Goal: Task Accomplishment & Management: Manage account settings

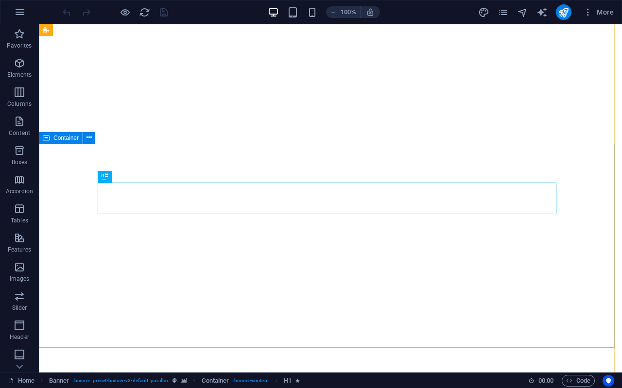
scroll to position [586, 0]
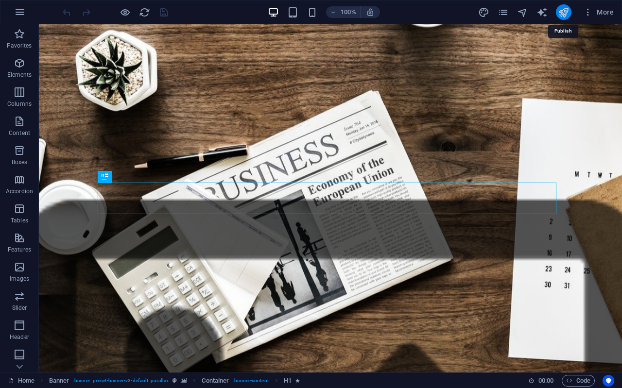
click at [562, 15] on icon "publish" at bounding box center [563, 12] width 11 height 11
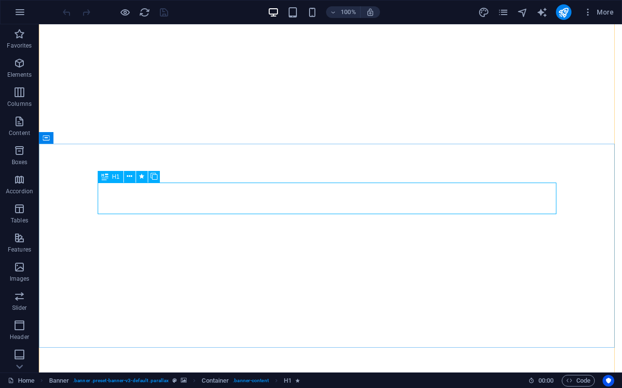
scroll to position [586, 0]
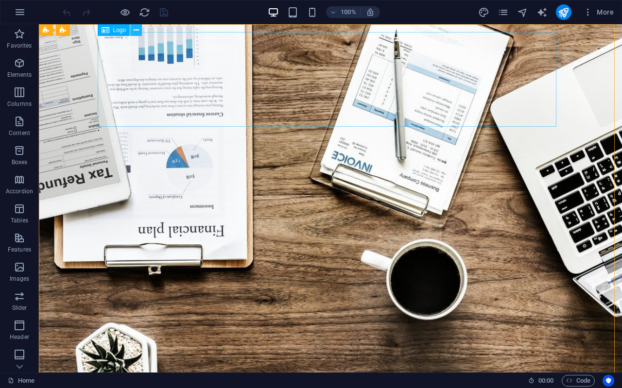
click at [137, 28] on icon at bounding box center [136, 30] width 5 height 10
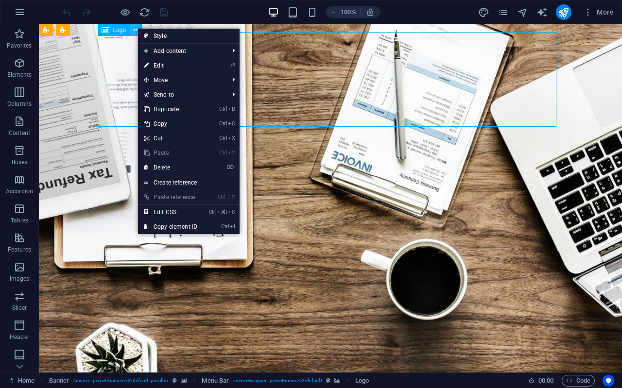
click at [137, 28] on icon at bounding box center [136, 30] width 5 height 10
select select "px"
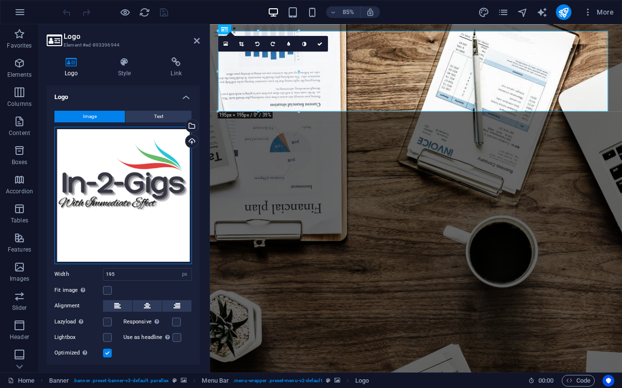
drag, startPoint x: 107, startPoint y: 176, endPoint x: 114, endPoint y: 173, distance: 6.8
click at [111, 174] on div "Drag files here, click to choose files or select files from Files or our free s…" at bounding box center [123, 196] width 138 height 138
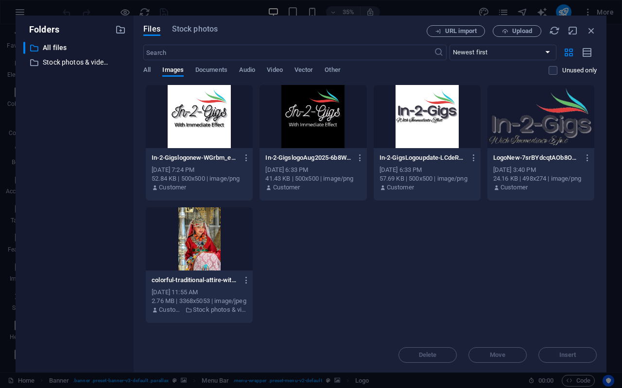
click at [204, 115] on div at bounding box center [199, 116] width 107 height 63
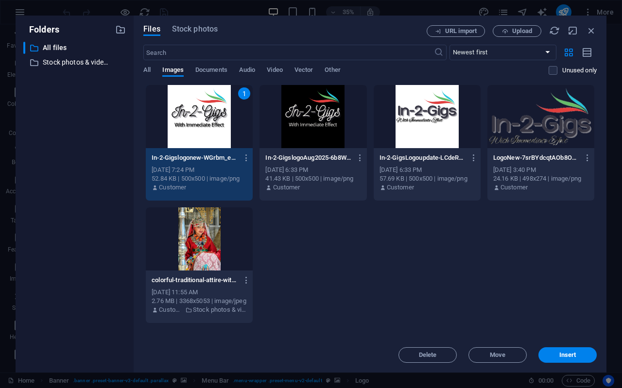
click at [203, 127] on div "1" at bounding box center [199, 116] width 107 height 63
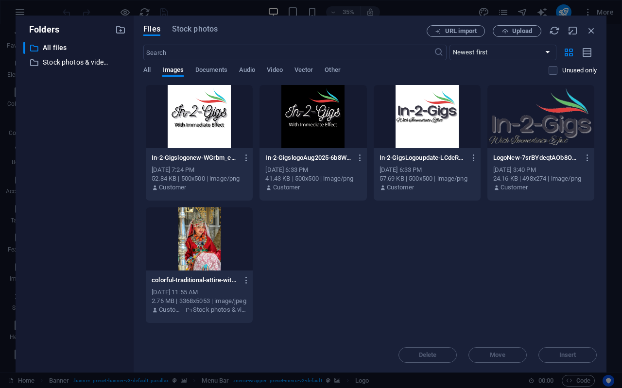
click at [203, 127] on div at bounding box center [199, 116] width 107 height 63
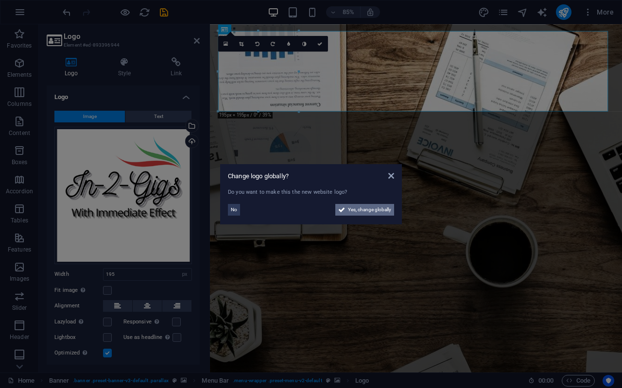
click at [374, 209] on span "Yes, change globally" at bounding box center [369, 210] width 43 height 12
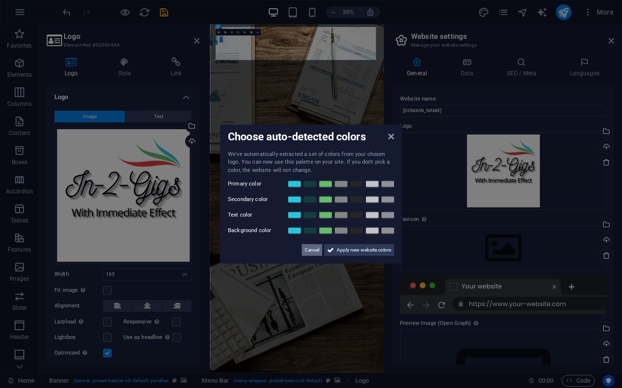
drag, startPoint x: 315, startPoint y: 250, endPoint x: 298, endPoint y: 644, distance: 394.0
click at [315, 250] on span "Cancel" at bounding box center [312, 250] width 15 height 12
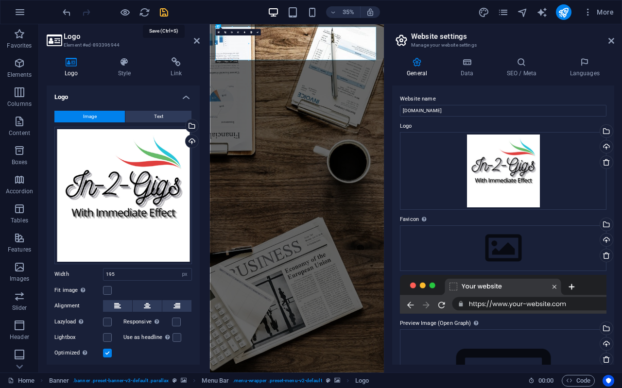
click at [166, 8] on icon "save" at bounding box center [163, 12] width 11 height 11
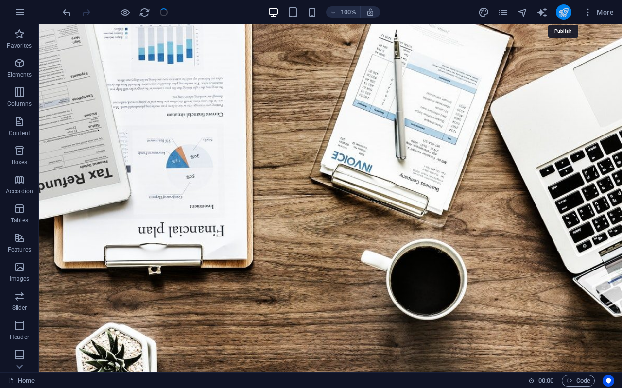
click at [568, 12] on icon "publish" at bounding box center [563, 12] width 11 height 11
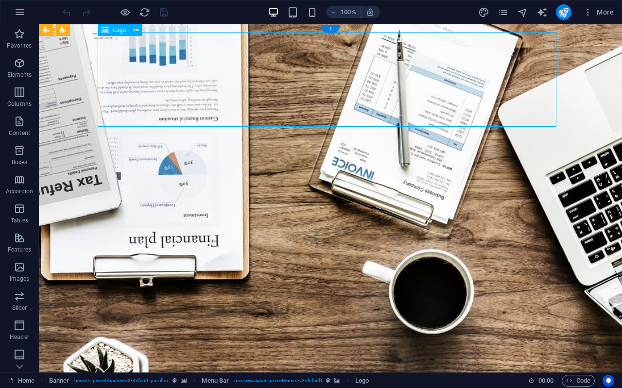
select select "px"
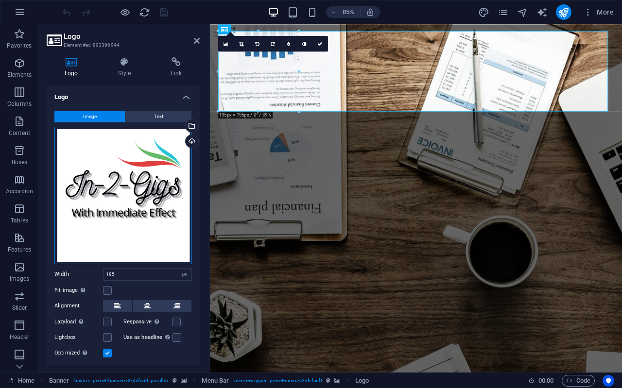
click at [146, 186] on div "Drag files here, click to choose files or select files from Files or our free s…" at bounding box center [123, 196] width 138 height 138
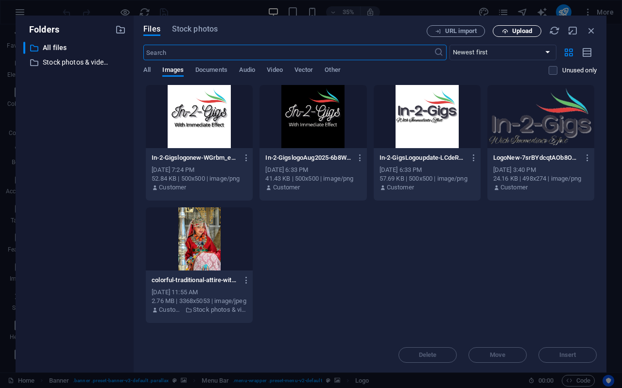
click at [521, 34] on span "Upload" at bounding box center [522, 31] width 20 height 6
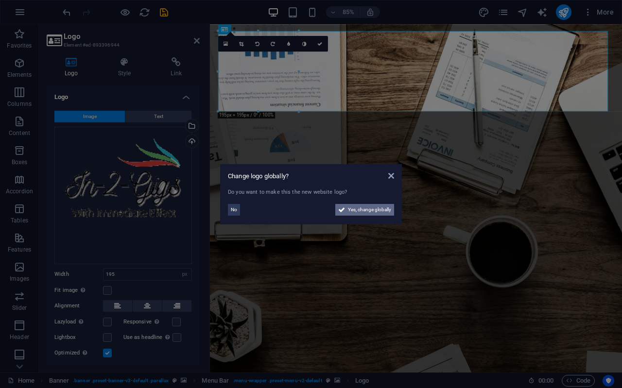
click at [372, 211] on span "Yes, change globally" at bounding box center [369, 210] width 43 height 12
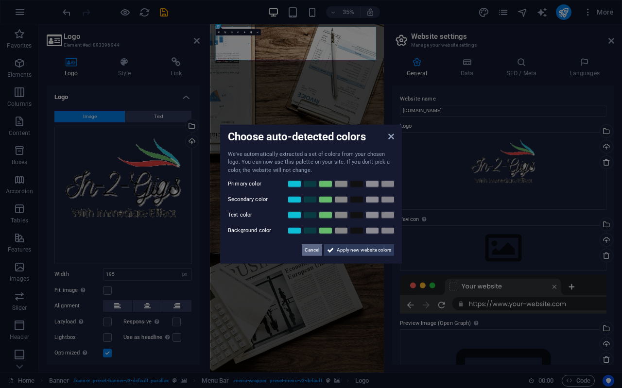
click at [313, 250] on span "Cancel" at bounding box center [312, 250] width 15 height 12
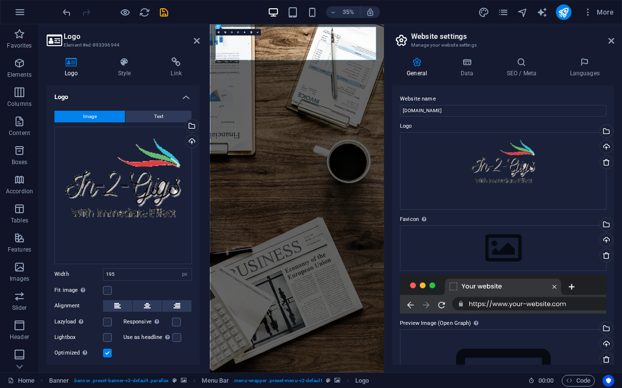
click at [614, 39] on aside "Website settings Manage your website settings General Data SEO / Meta Languages…" at bounding box center [503, 198] width 238 height 348
click at [197, 39] on icon at bounding box center [197, 41] width 6 height 8
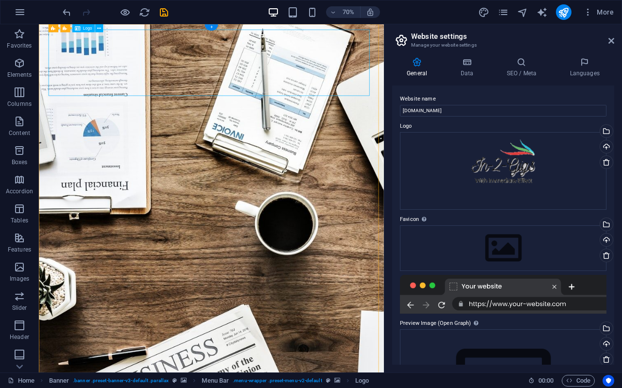
select select "px"
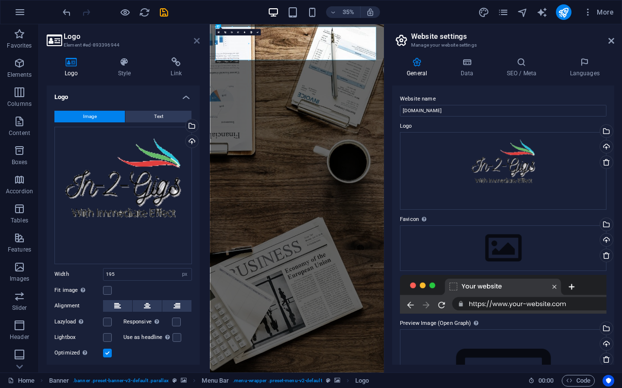
click at [199, 40] on icon at bounding box center [197, 41] width 6 height 8
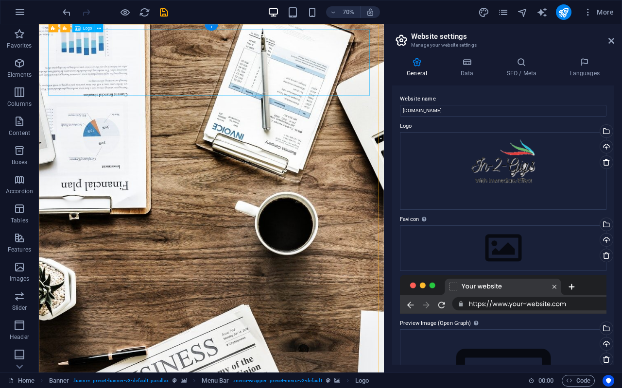
select select "px"
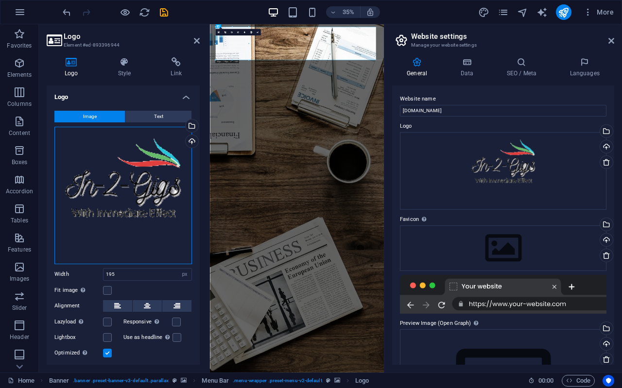
click at [132, 186] on div "Drag files here, click to choose files or select files from Files or our free s…" at bounding box center [123, 196] width 138 height 138
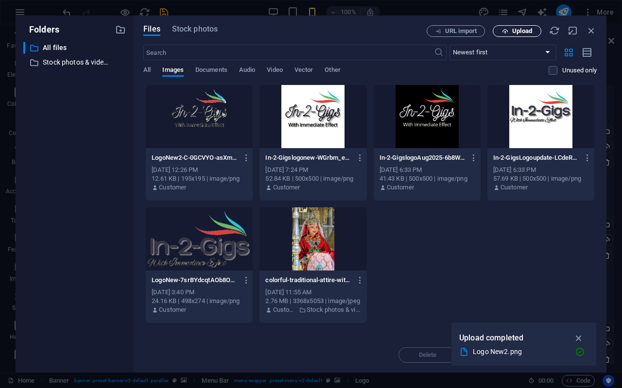
click at [517, 31] on span "Upload" at bounding box center [522, 31] width 20 height 6
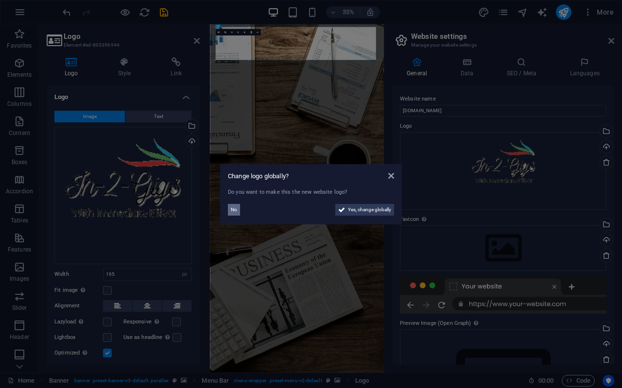
click at [237, 211] on button "No" at bounding box center [234, 210] width 12 height 12
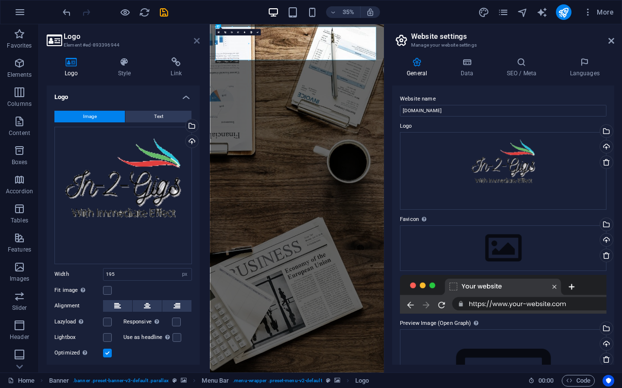
click at [199, 41] on icon at bounding box center [197, 41] width 6 height 8
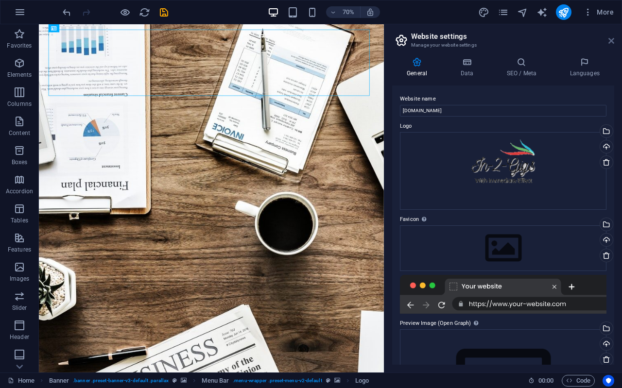
click at [611, 40] on icon at bounding box center [611, 41] width 6 height 8
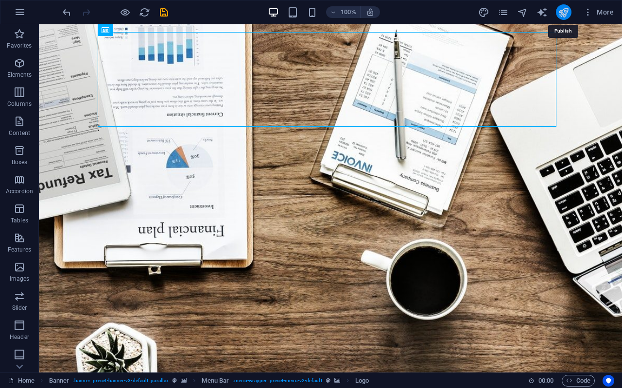
click at [564, 11] on icon "publish" at bounding box center [563, 12] width 11 height 11
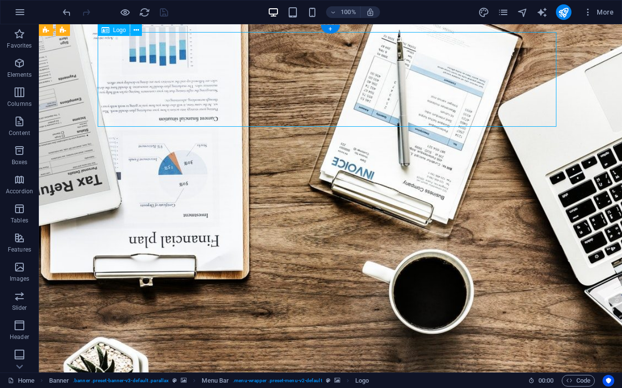
select select "px"
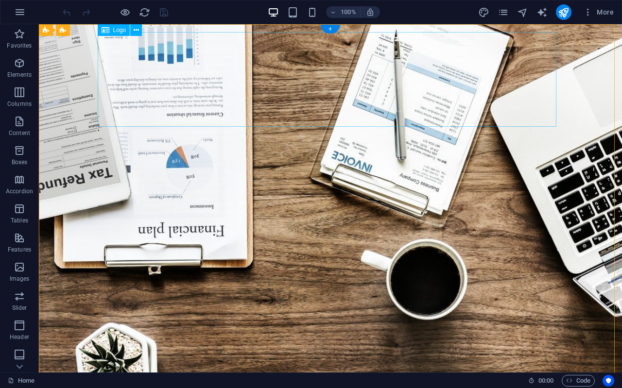
select select "px"
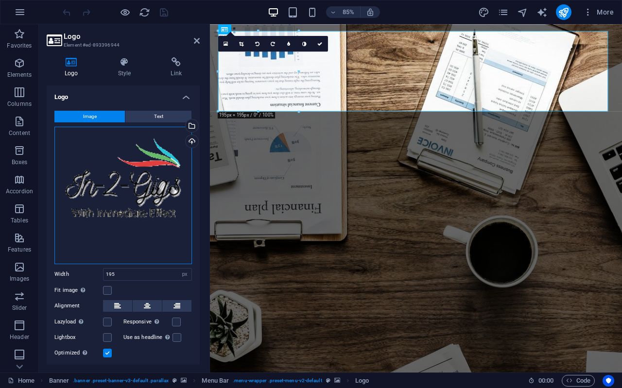
click at [150, 182] on div "Drag files here, click to choose files or select files from Files or our free s…" at bounding box center [123, 196] width 138 height 138
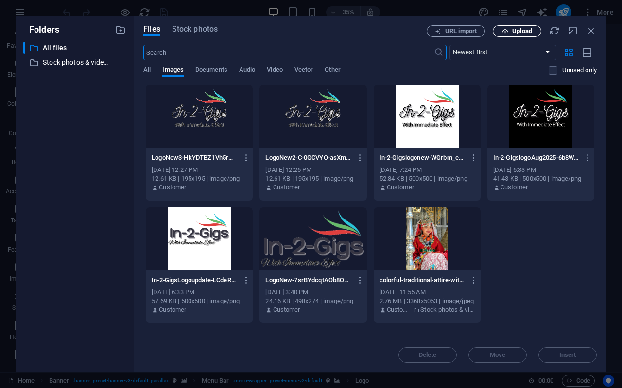
click at [497, 29] on span "Upload" at bounding box center [522, 31] width 20 height 6
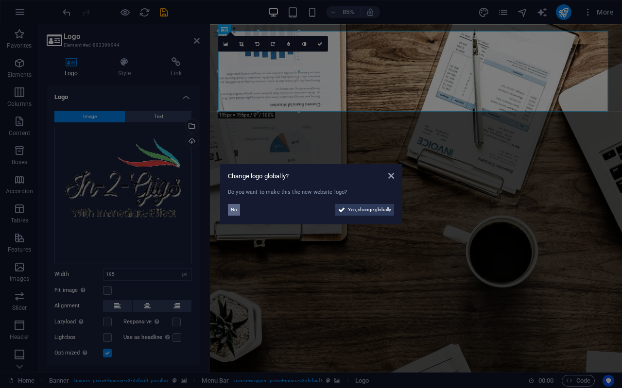
drag, startPoint x: 235, startPoint y: 211, endPoint x: 29, endPoint y: 220, distance: 206.7
click at [235, 211] on span "No" at bounding box center [234, 210] width 6 height 12
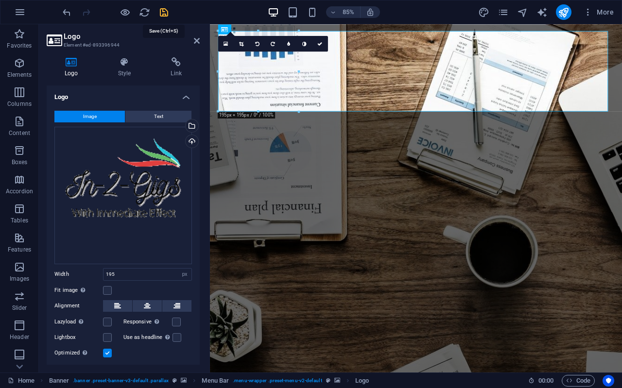
click at [162, 11] on icon "save" at bounding box center [163, 12] width 11 height 11
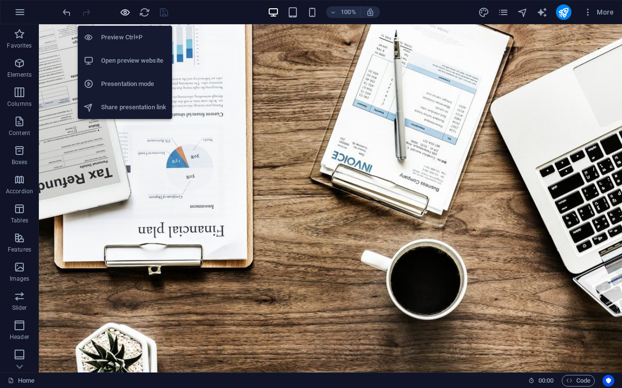
click at [122, 12] on icon "button" at bounding box center [125, 12] width 11 height 11
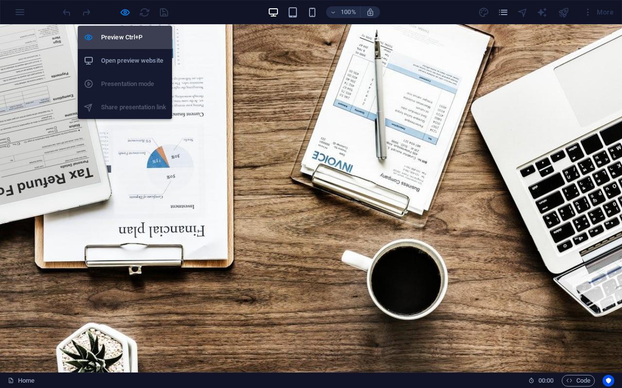
click at [138, 43] on li "Preview Ctrl+P" at bounding box center [125, 37] width 94 height 23
